Goal: Browse casually

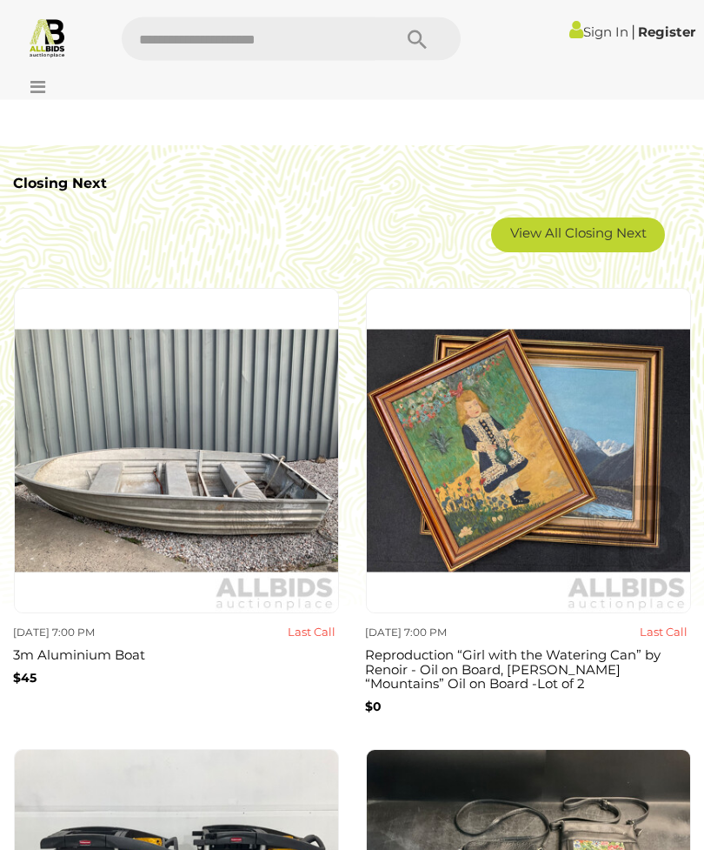
scroll to position [2409, 0]
click at [610, 606] on img at bounding box center [528, 450] width 325 height 325
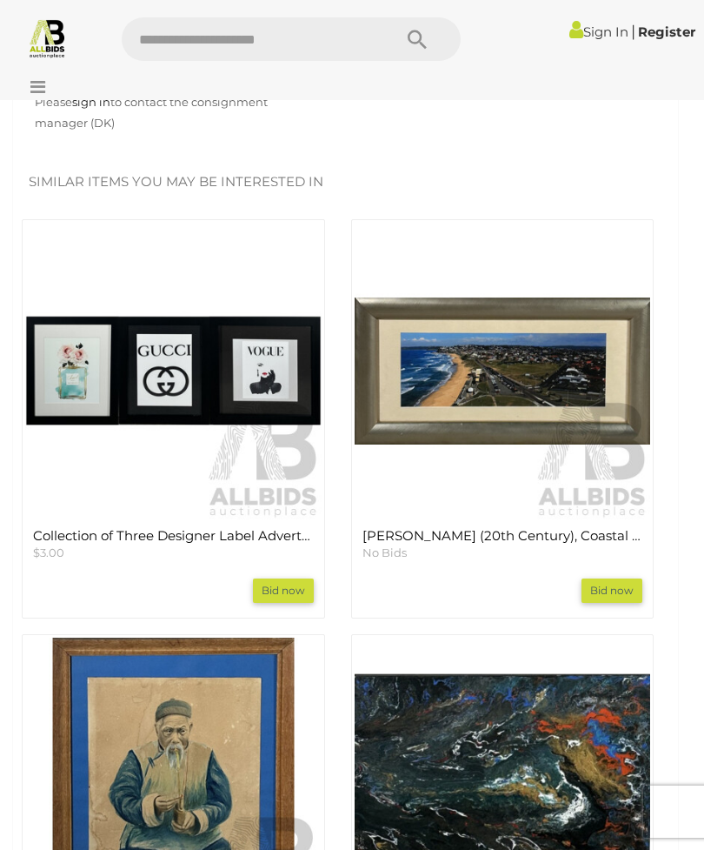
scroll to position [2108, 0]
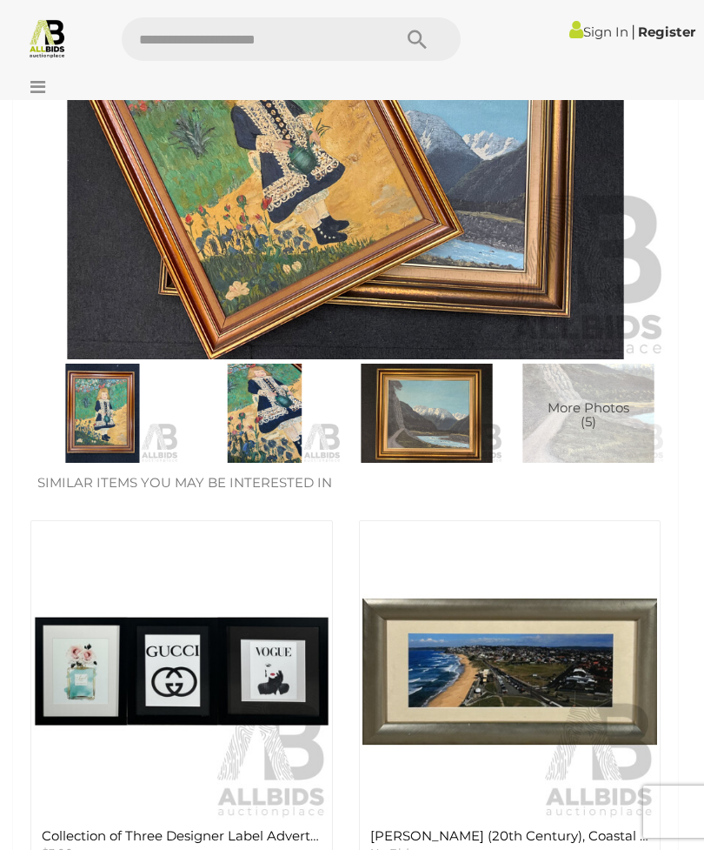
scroll to position [748, 0]
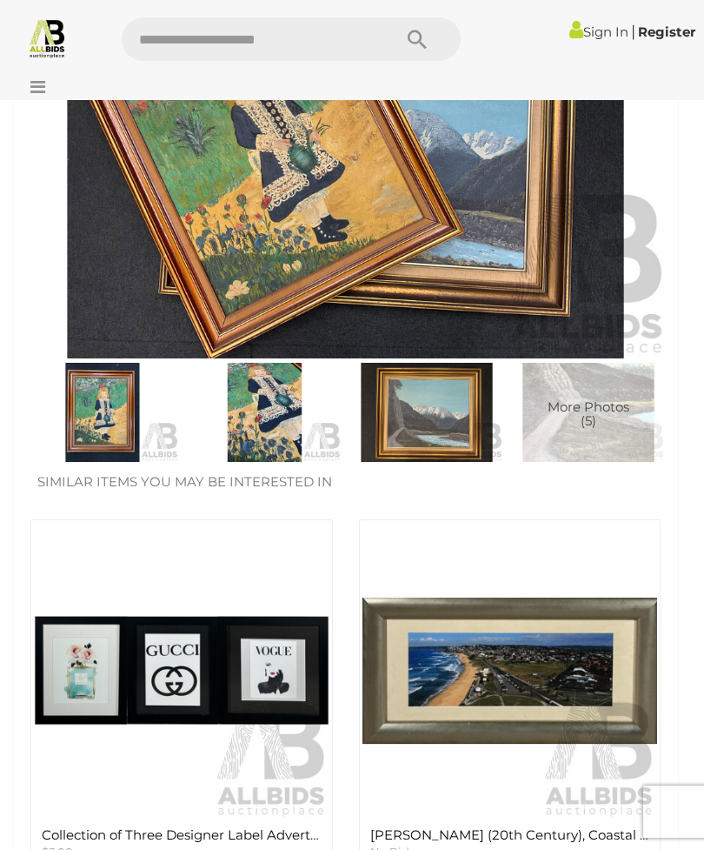
click at [173, 677] on img at bounding box center [182, 671] width 296 height 296
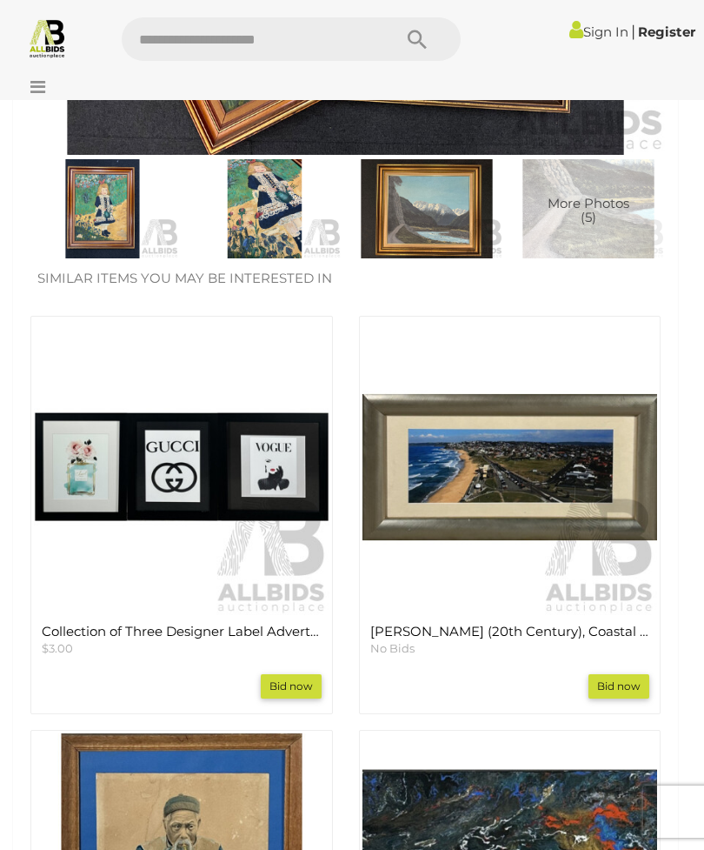
scroll to position [989, 0]
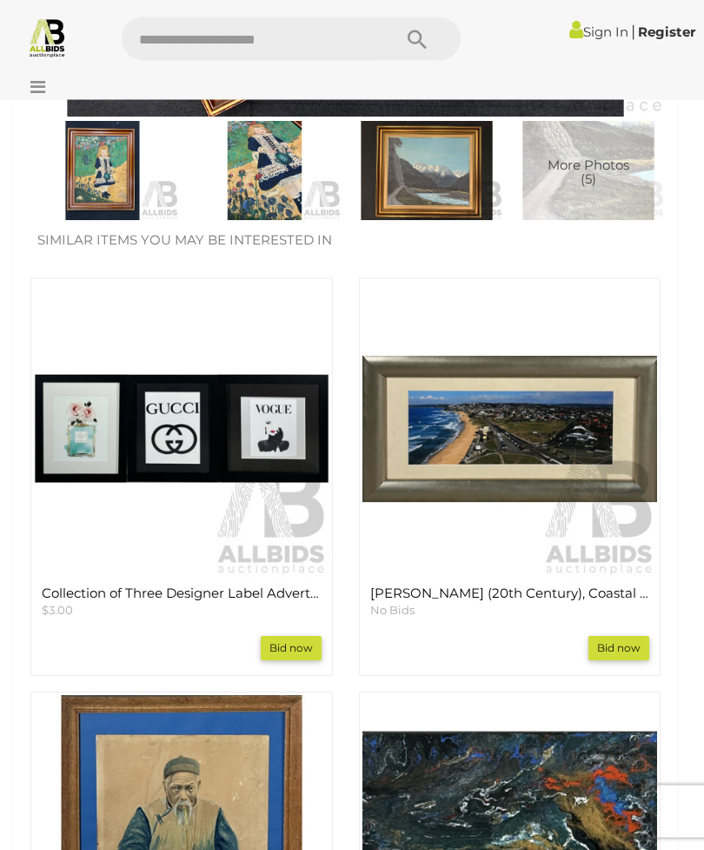
click at [82, 439] on img at bounding box center [182, 430] width 296 height 296
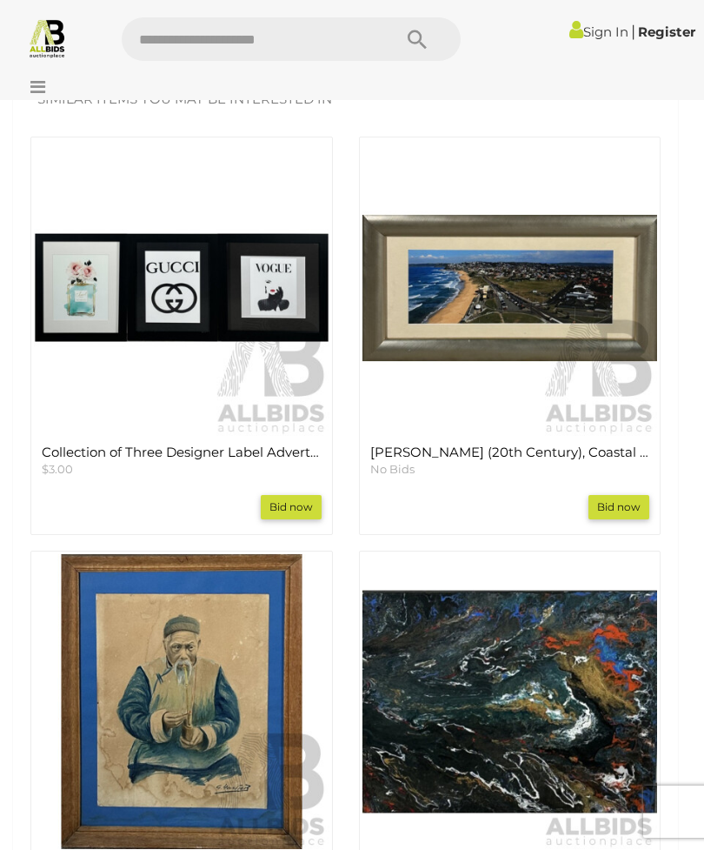
scroll to position [1130, 0]
click at [531, 295] on img at bounding box center [511, 289] width 296 height 296
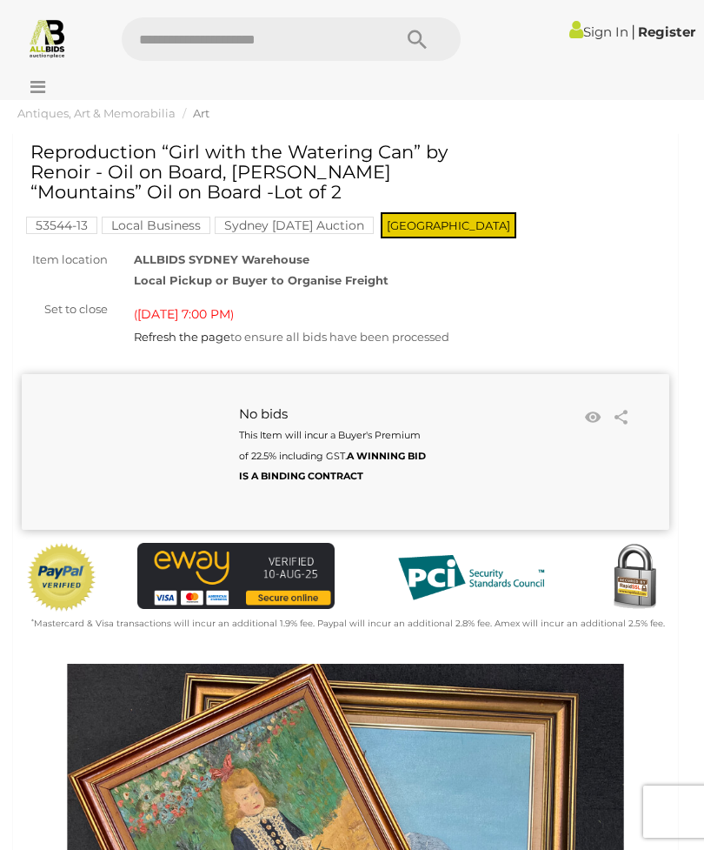
scroll to position [0, 0]
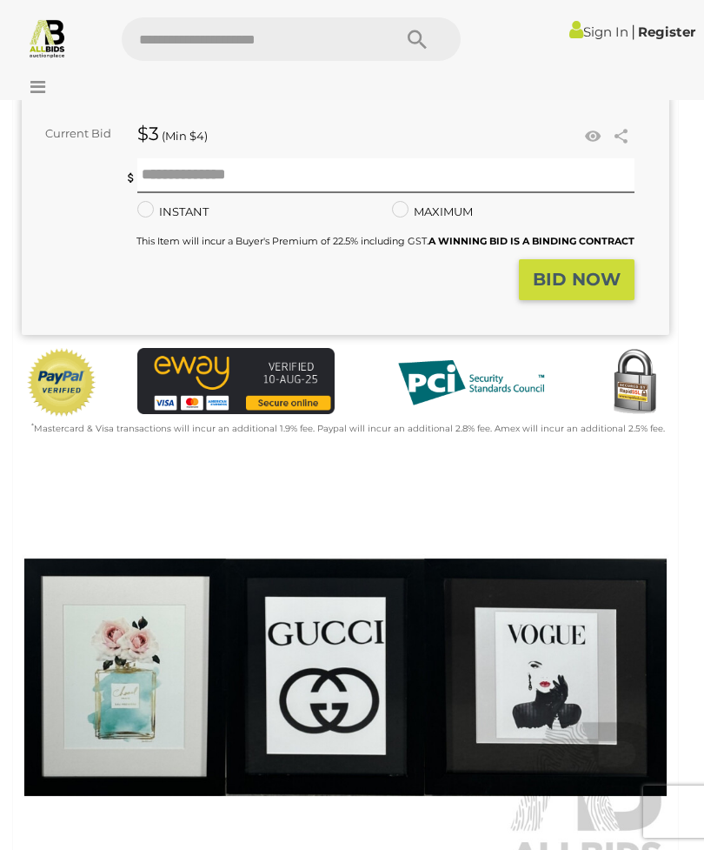
scroll to position [305, 0]
click at [575, 664] on img at bounding box center [346, 677] width 648 height 417
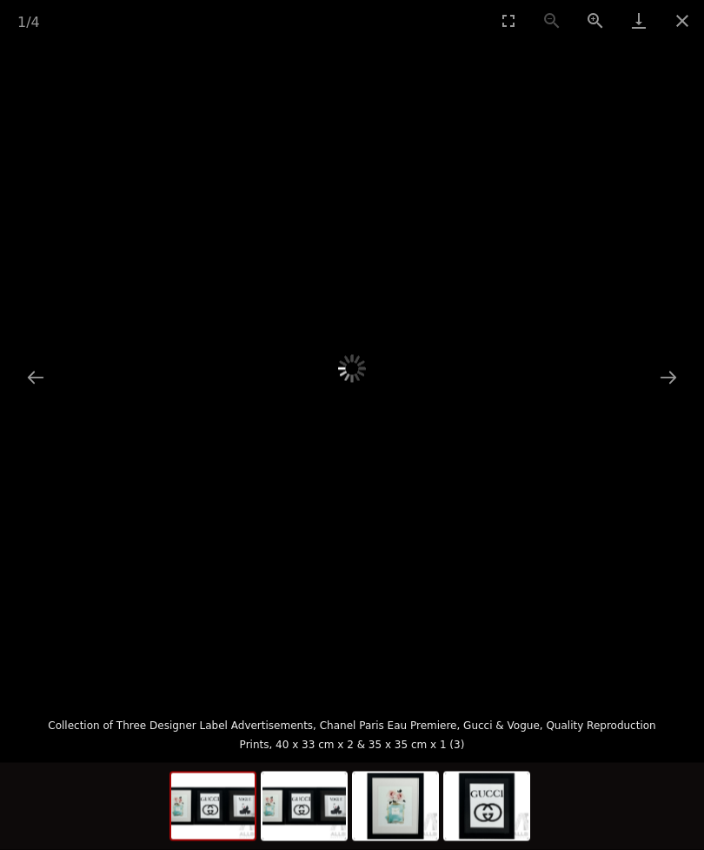
scroll to position [306, 0]
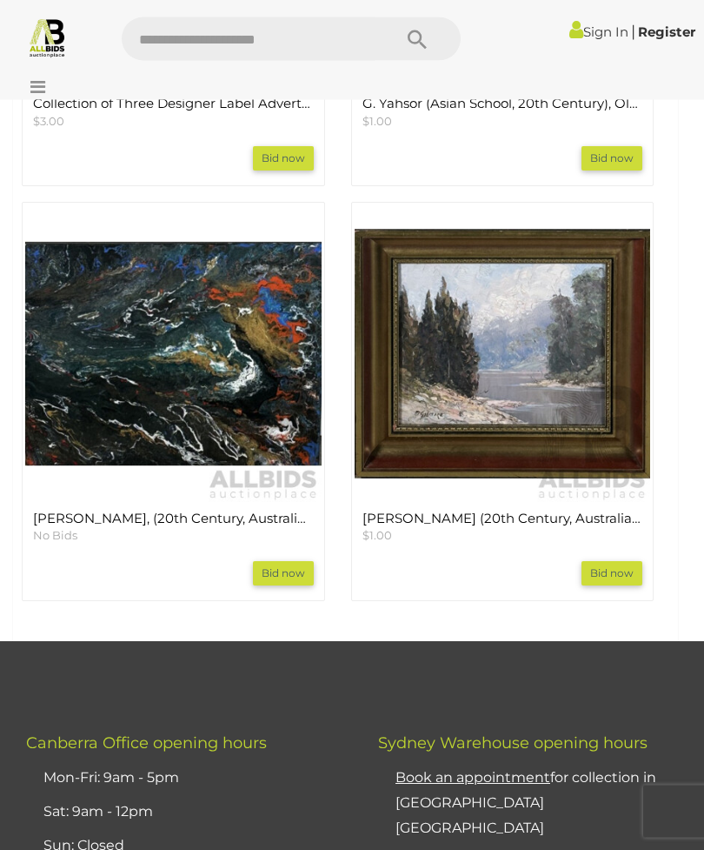
scroll to position [2418, 0]
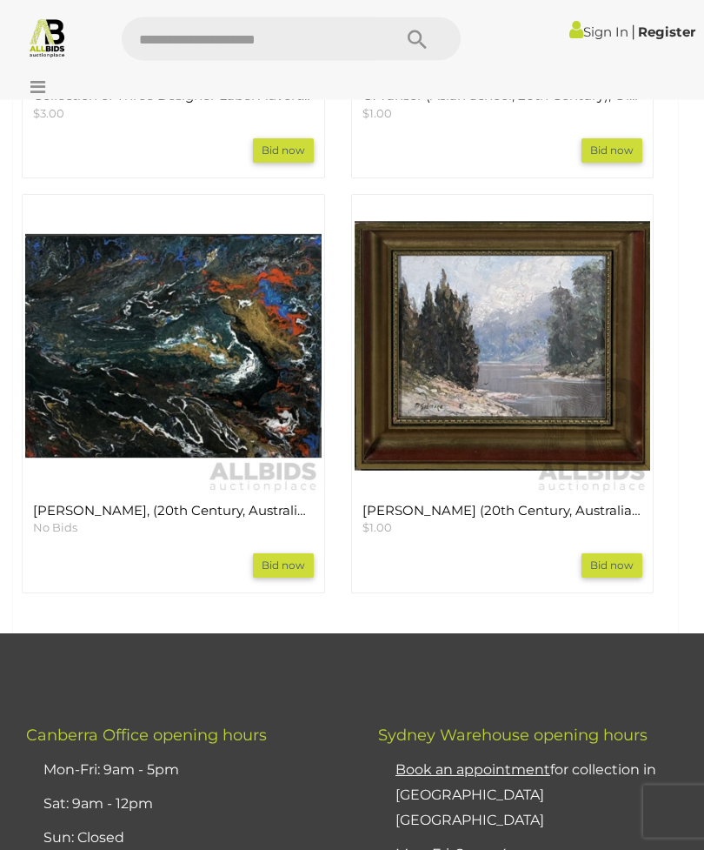
click at [225, 353] on img at bounding box center [173, 346] width 297 height 297
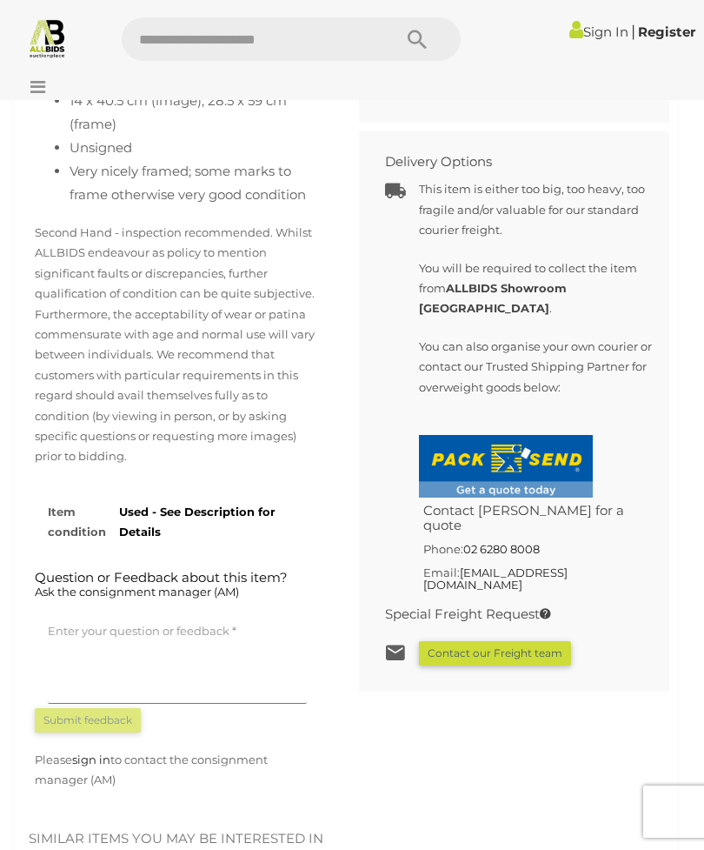
scroll to position [1306, 0]
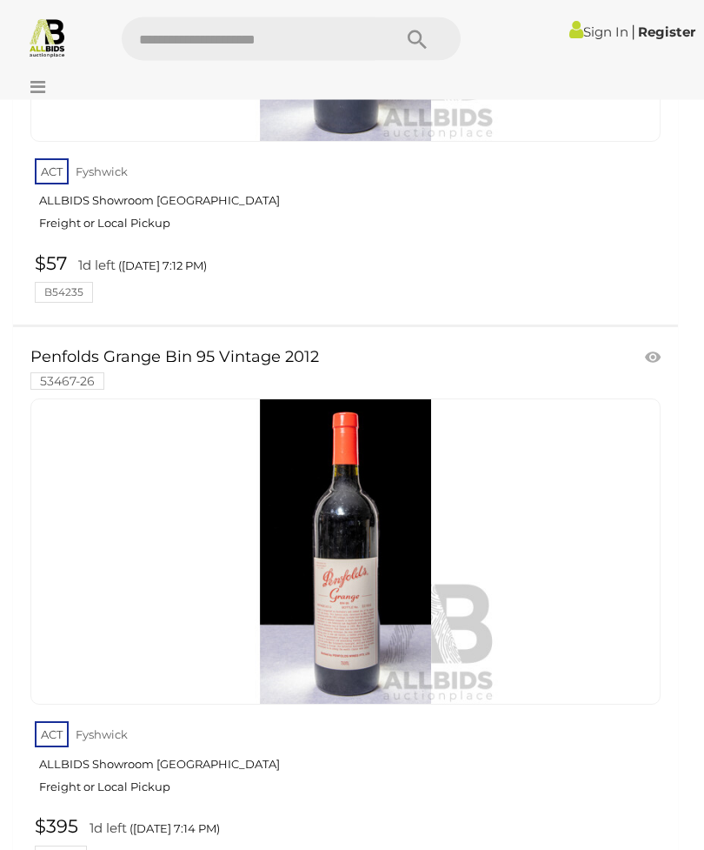
scroll to position [13940, 0]
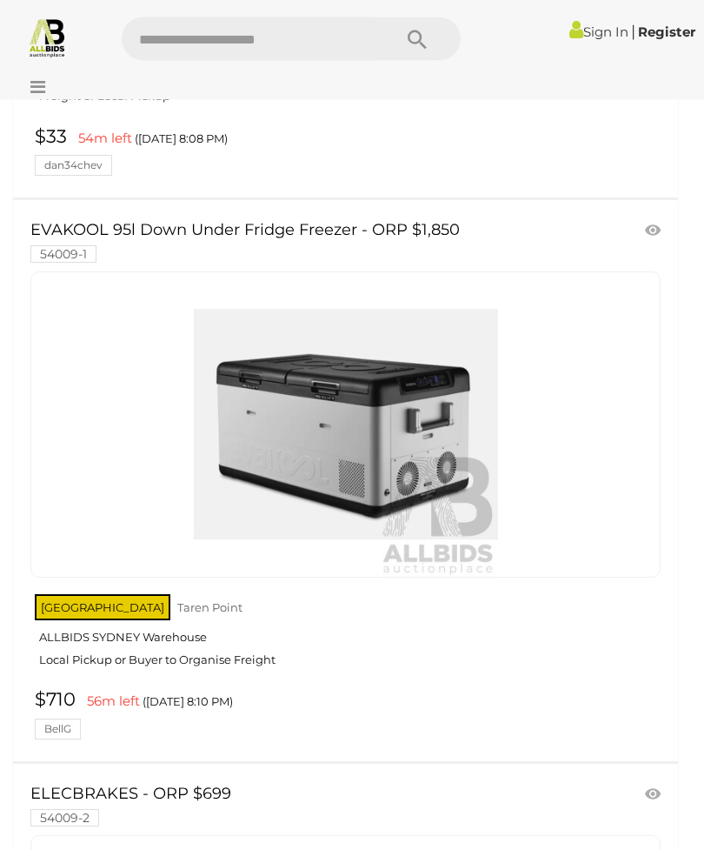
scroll to position [20536, 0]
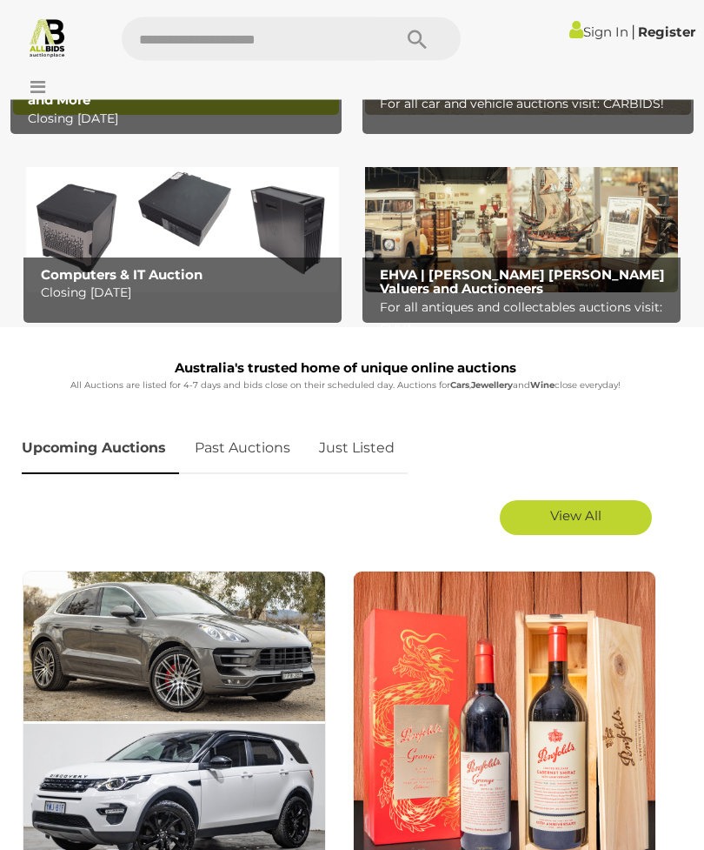
scroll to position [317, 0]
click at [642, 241] on img at bounding box center [521, 221] width 313 height 143
